Goal: Task Accomplishment & Management: Manage account settings

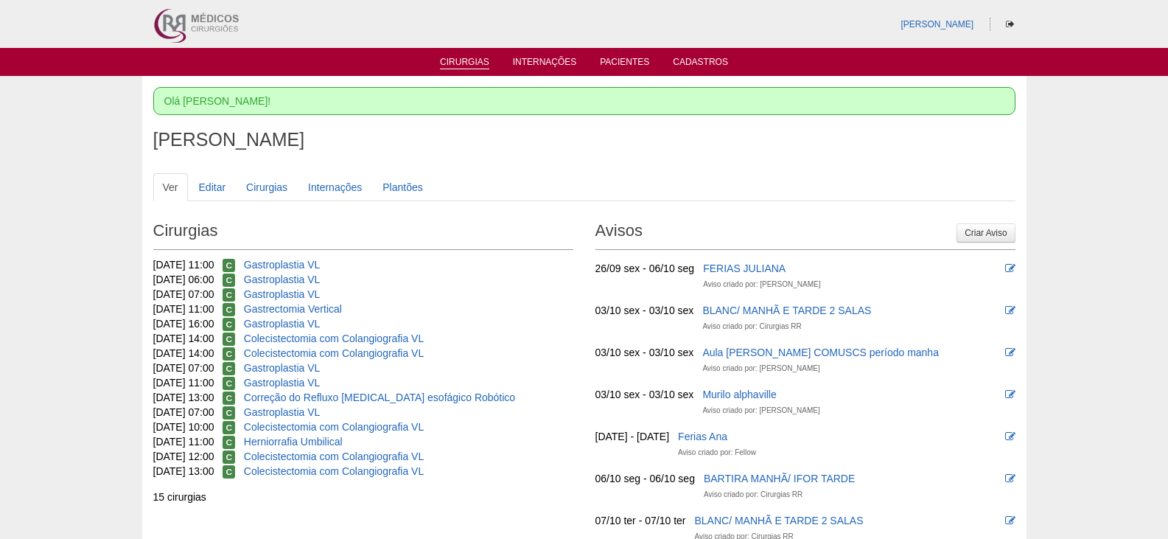
click at [470, 63] on link "Cirurgias" at bounding box center [464, 63] width 49 height 13
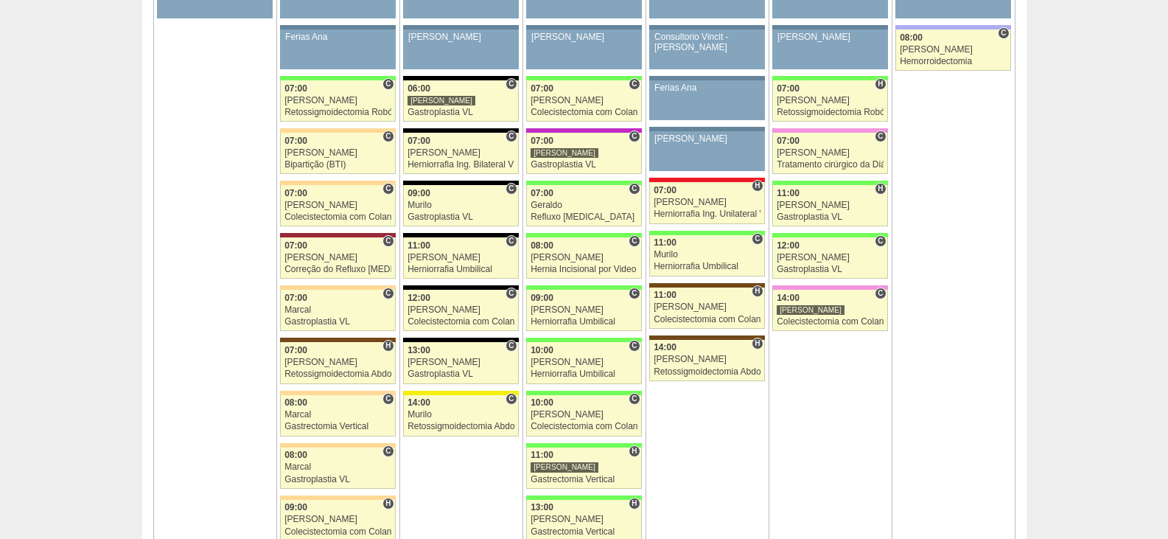
scroll to position [885, 0]
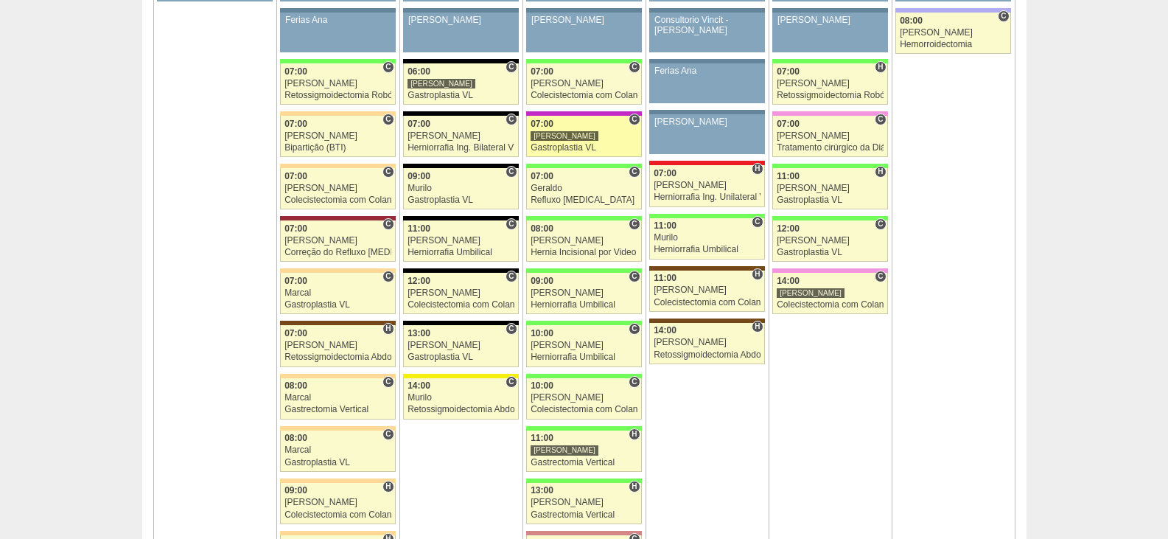
click at [548, 139] on div "[PERSON_NAME]" at bounding box center [565, 135] width 68 height 11
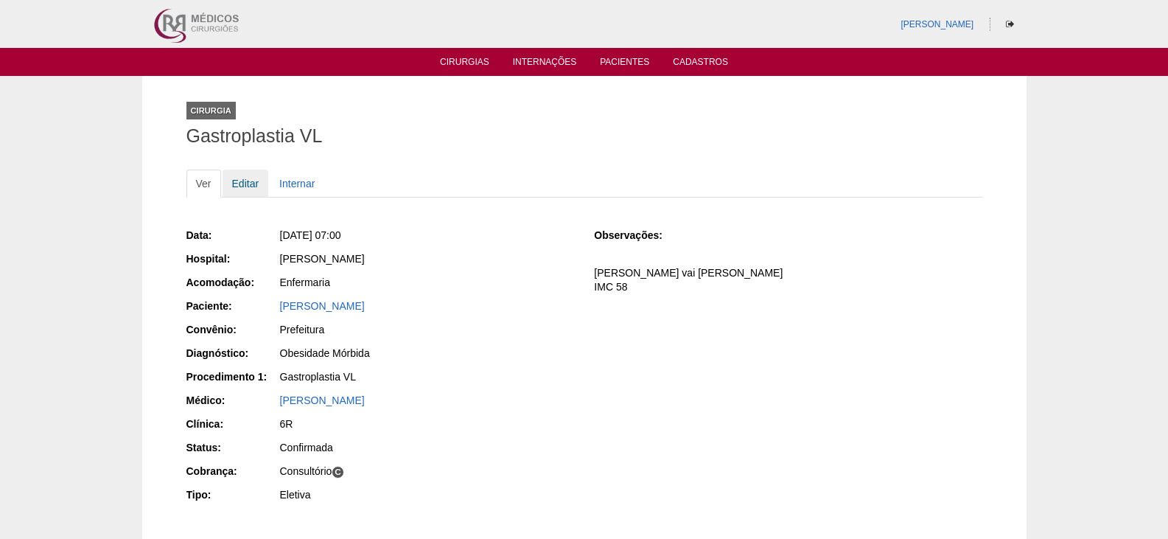
click at [246, 181] on link "Editar" at bounding box center [246, 184] width 46 height 28
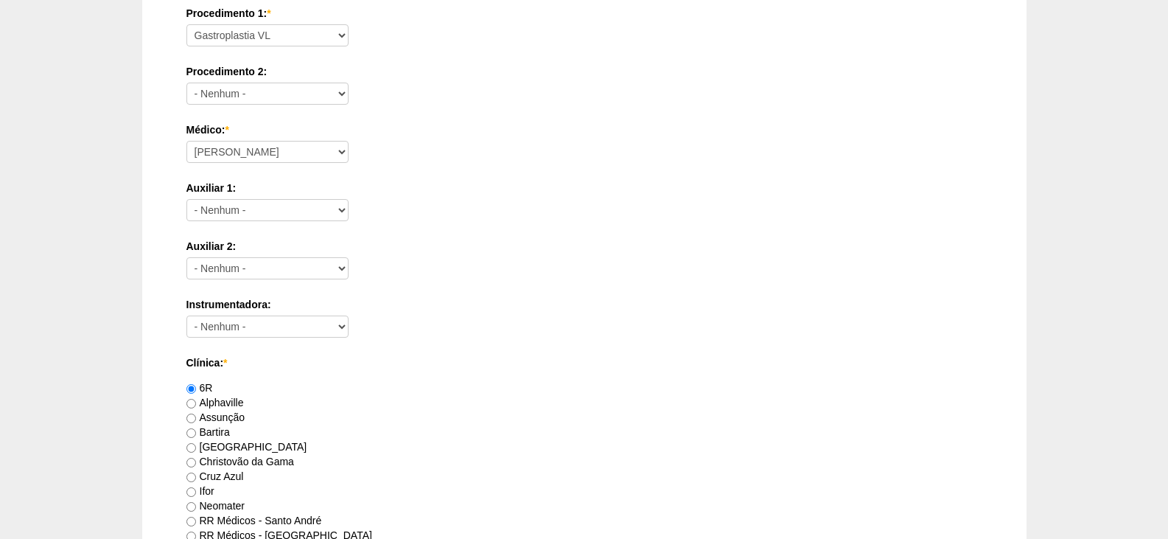
scroll to position [590, 0]
click at [282, 153] on select "Ana Paula Bruno Felipe Rossi Geraldo Igor Benevides Isabella Juliana Luiz Guilh…" at bounding box center [267, 151] width 162 height 22
select select "24"
click at [186, 140] on select "Ana Paula Bruno Felipe Rossi Geraldo Igor Benevides Isabella Juliana Luiz Guilh…" at bounding box center [267, 151] width 162 height 22
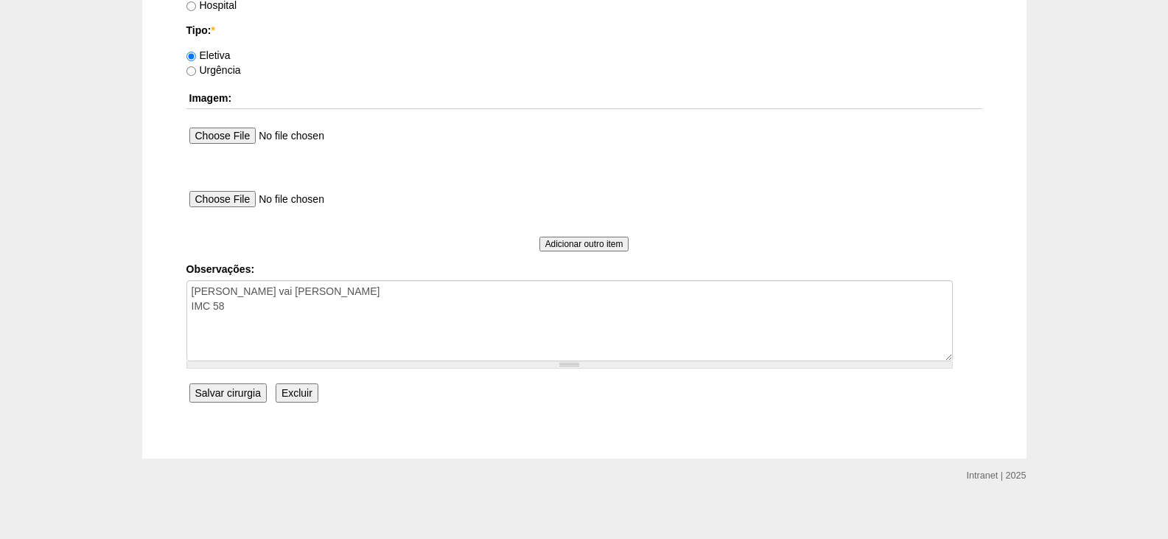
scroll to position [1361, 0]
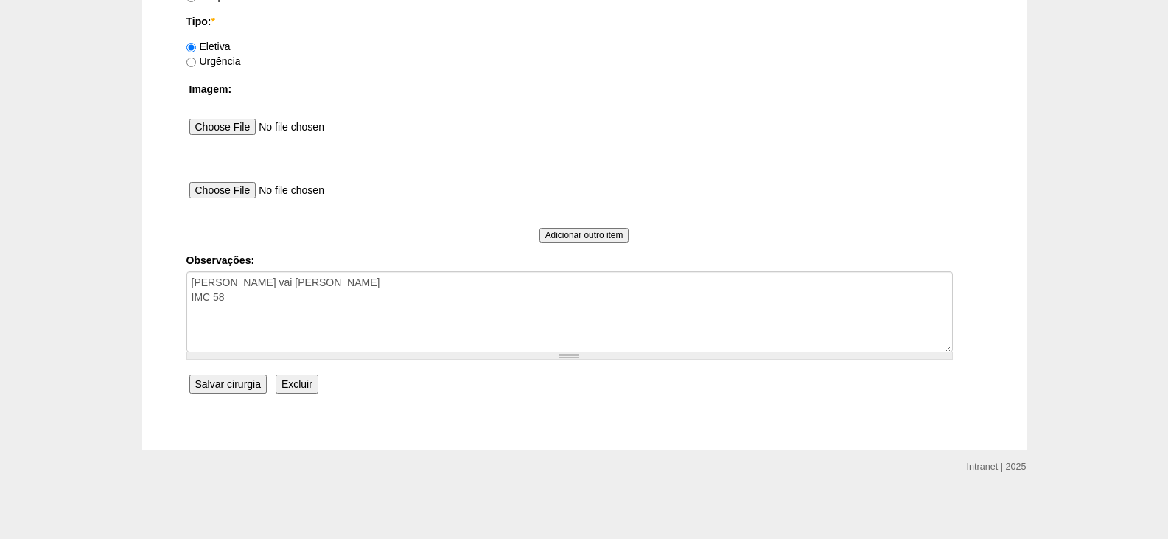
click at [236, 381] on input "Salvar cirurgia" at bounding box center [227, 383] width 77 height 19
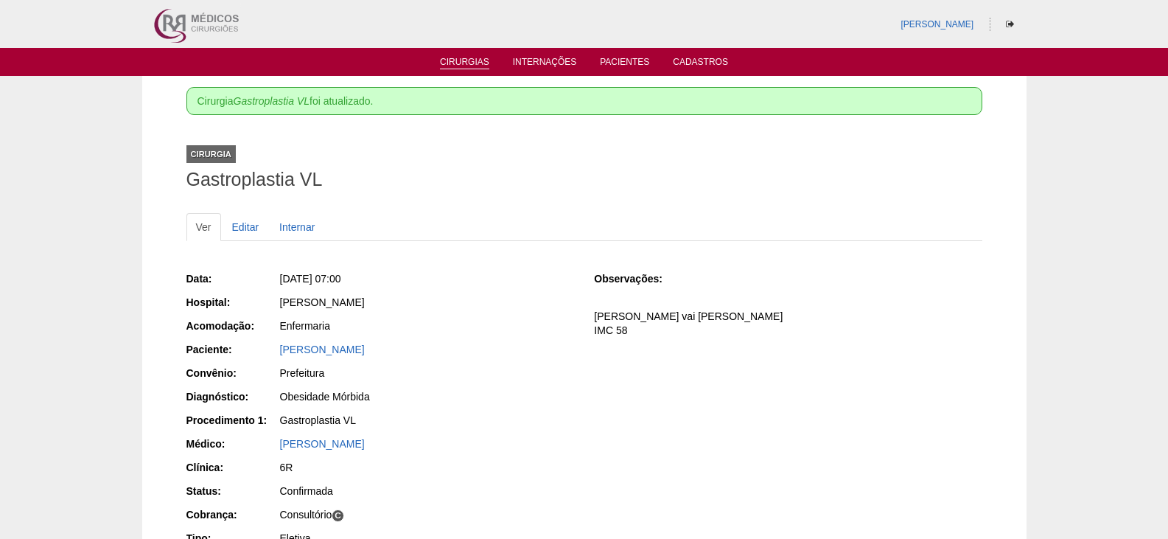
click at [456, 61] on link "Cirurgias" at bounding box center [464, 63] width 49 height 13
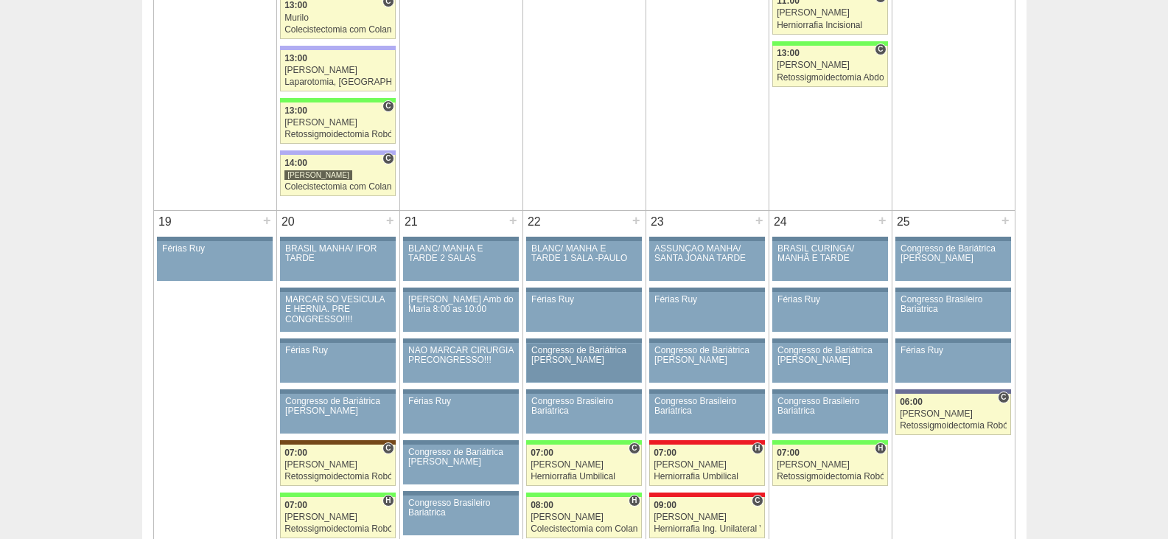
scroll to position [2138, 0]
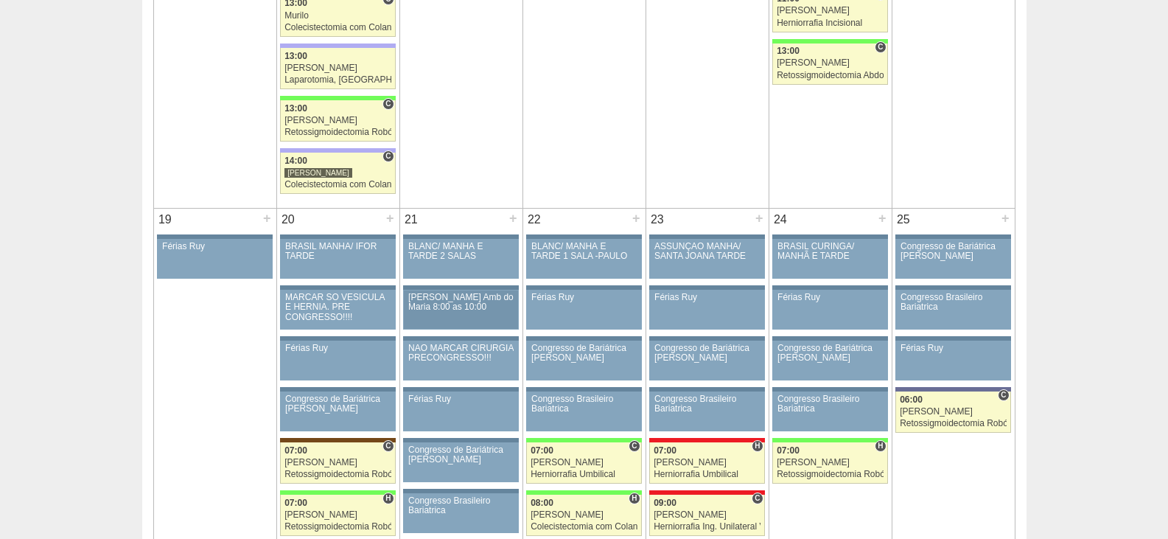
click at [446, 302] on div "Ricardo Fernandes Amb do Maria 8:00 as 10:00" at bounding box center [460, 302] width 105 height 19
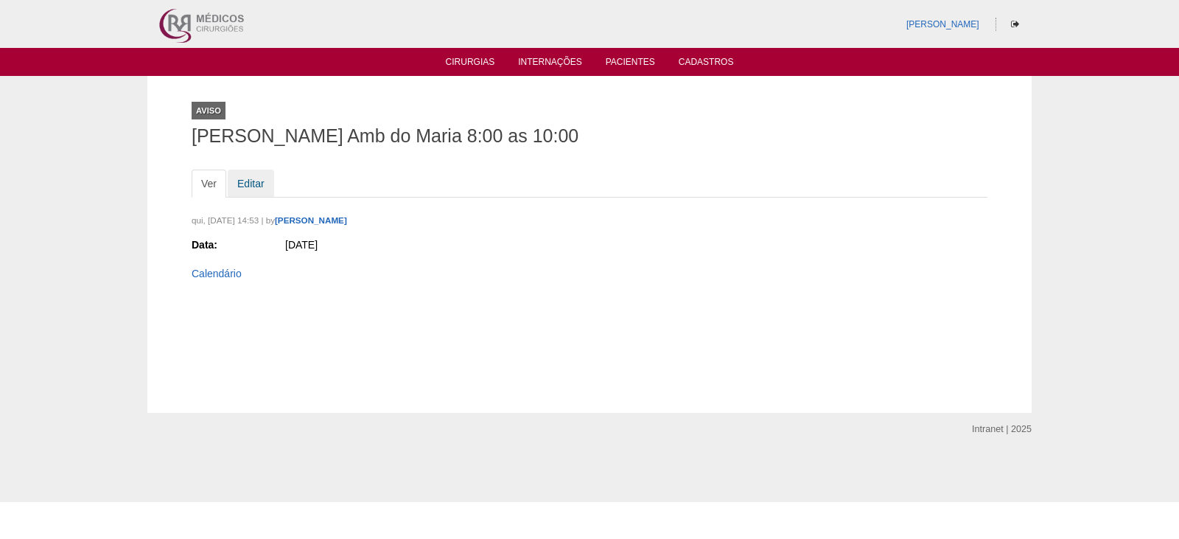
click at [247, 184] on link "Editar" at bounding box center [251, 184] width 46 height 28
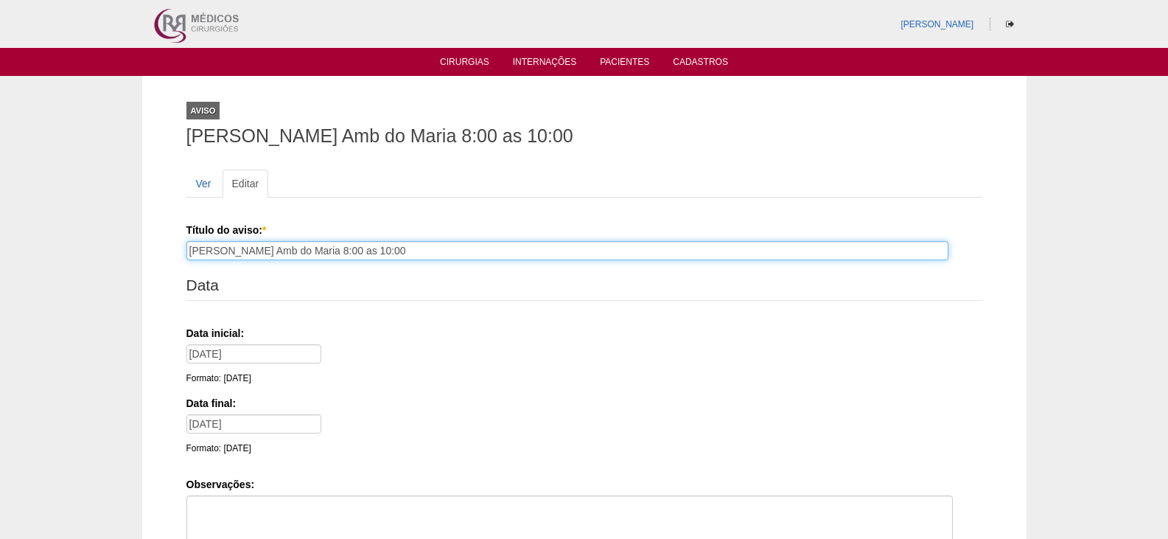
click at [366, 250] on input "[PERSON_NAME] Amb do Maria 8:00 as 10:00" at bounding box center [567, 250] width 762 height 19
click at [393, 250] on input "Ricardo Fernandes Amb do Maria 7:30 as 10:00" at bounding box center [567, 250] width 762 height 19
click at [402, 250] on input "Ricardo Fernandes Amb do Maria 7:30 as 09:00" at bounding box center [567, 250] width 762 height 19
type input "Ricardo Fernandes Amb do Maria 7:30 as 09:30"
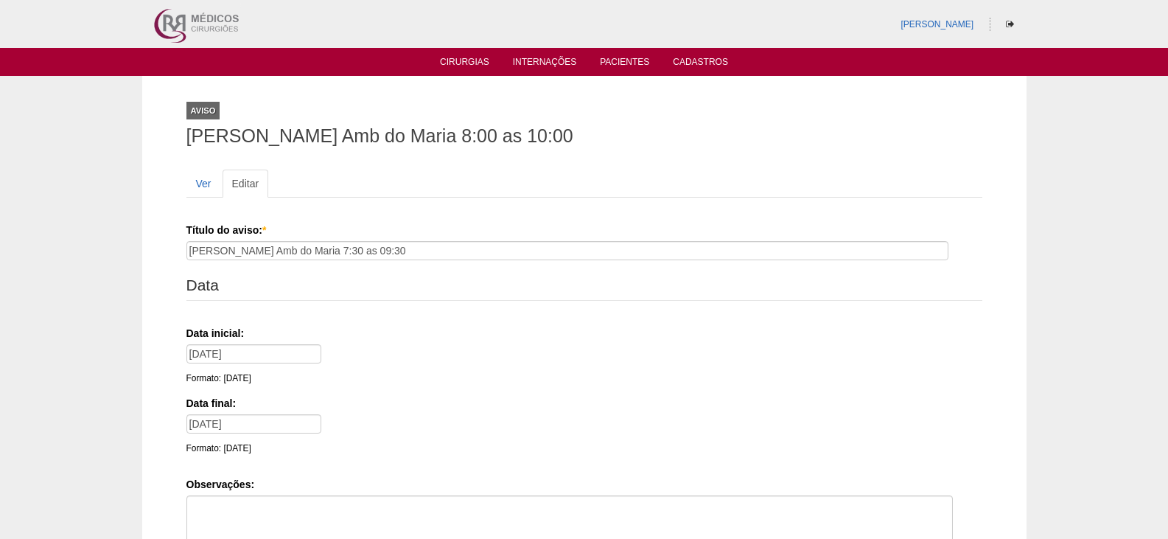
click at [428, 290] on legend "Data" at bounding box center [584, 286] width 796 height 30
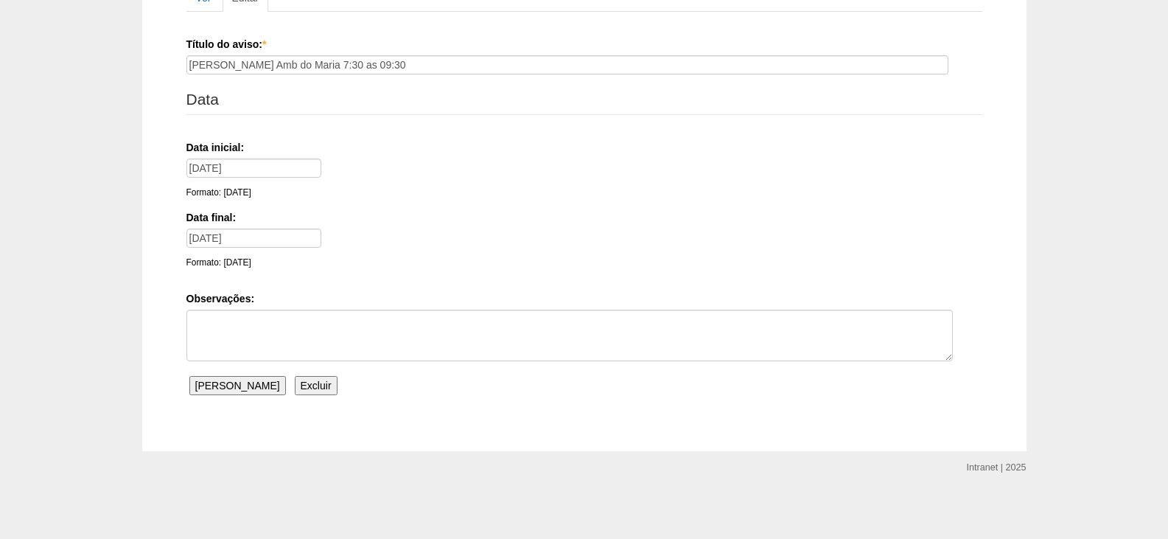
scroll to position [187, 0]
click at [226, 384] on input "Salvar Aviso" at bounding box center [237, 383] width 97 height 19
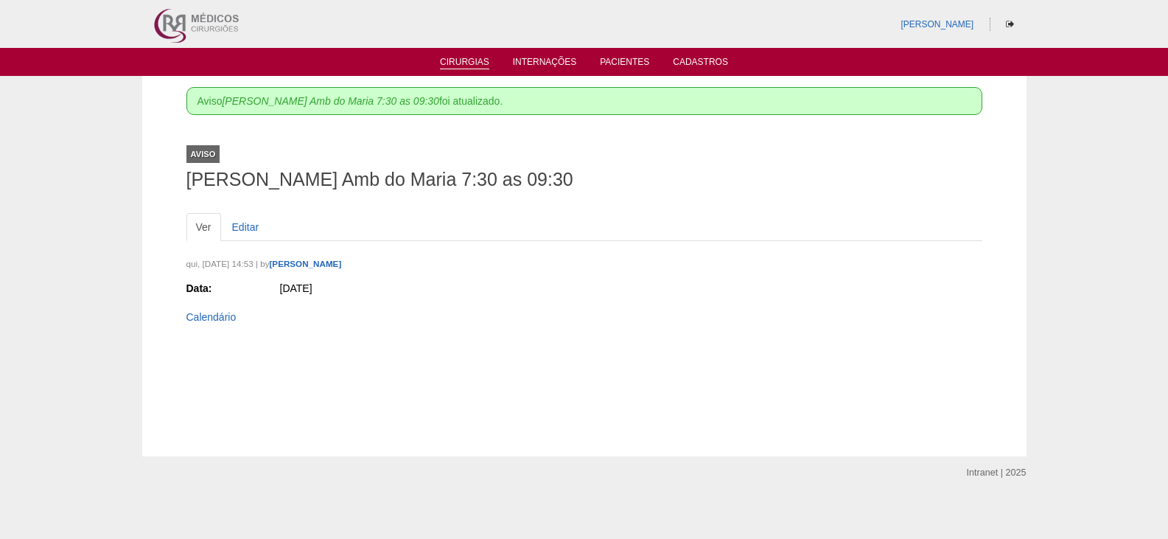
click at [451, 63] on link "Cirurgias" at bounding box center [464, 63] width 49 height 13
